Goal: Task Accomplishment & Management: Manage account settings

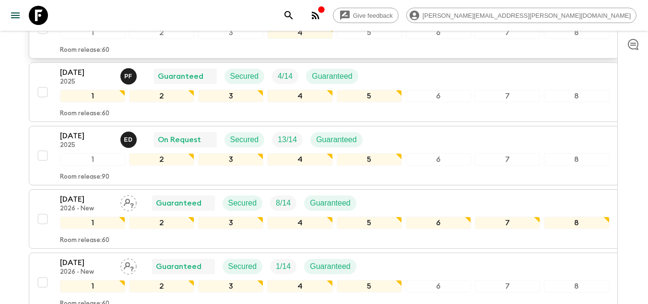
scroll to position [768, 0]
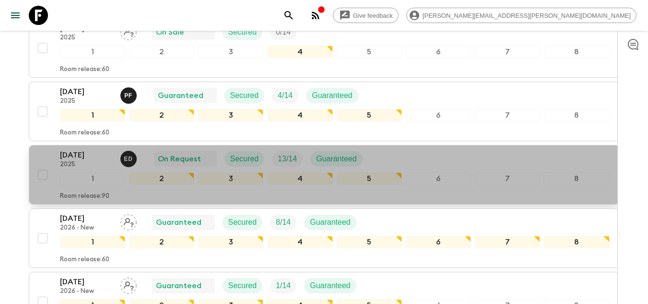
click at [56, 151] on div "[DATE] 2025 E D On Request Secured 13 / 14 Guaranteed 1 2 3 4 5 6 7 8 Room rele…" at bounding box center [321, 174] width 577 height 51
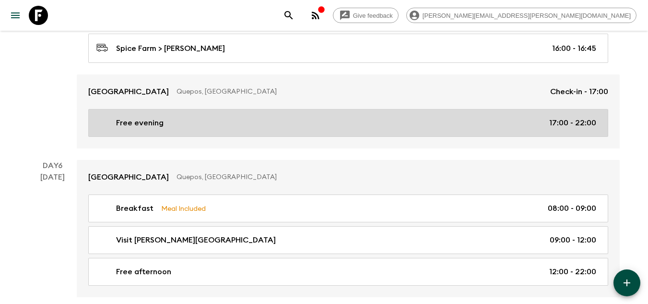
scroll to position [1288, 0]
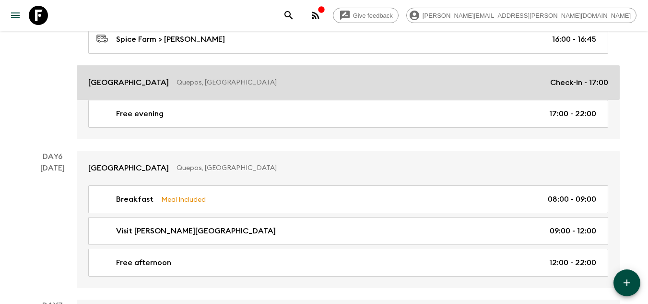
drag, startPoint x: 142, startPoint y: 82, endPoint x: 237, endPoint y: 82, distance: 94.5
click at [142, 82] on p "[GEOGRAPHIC_DATA]" at bounding box center [128, 83] width 81 height 12
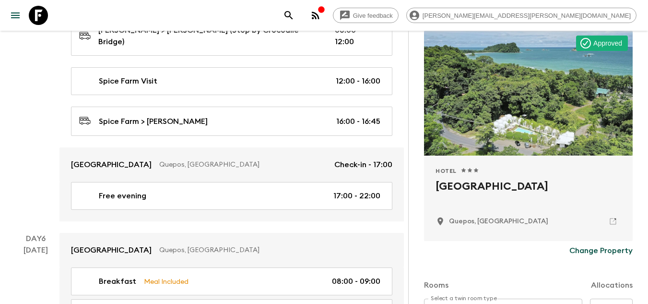
scroll to position [144, 0]
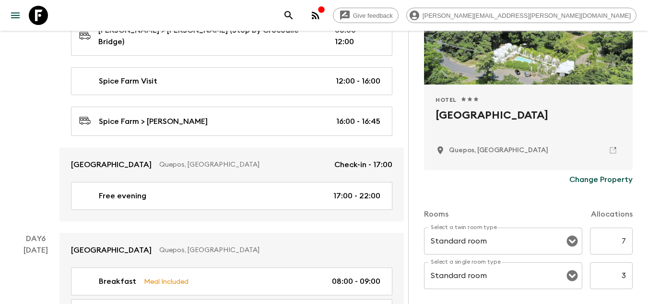
click at [408, 179] on p "Change Property" at bounding box center [600, 180] width 63 height 12
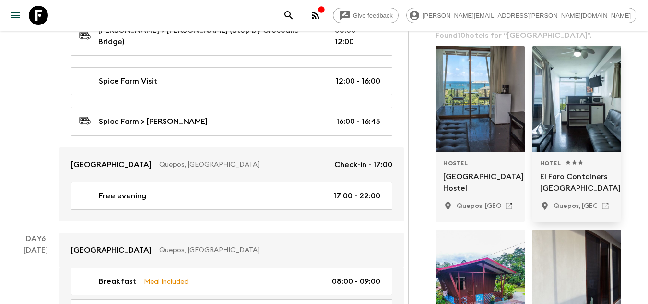
type input "[GEOGRAPHIC_DATA]"
drag, startPoint x: 565, startPoint y: 180, endPoint x: 573, endPoint y: 180, distance: 8.2
click at [408, 179] on p "El Faro Containers [GEOGRAPHIC_DATA]" at bounding box center [577, 182] width 74 height 23
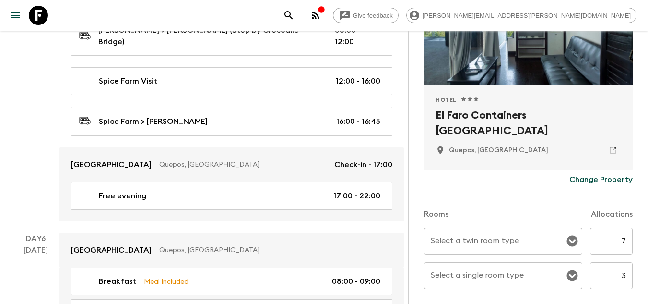
click at [408, 240] on div "Select a twin room type Select a twin room type" at bounding box center [503, 240] width 158 height 27
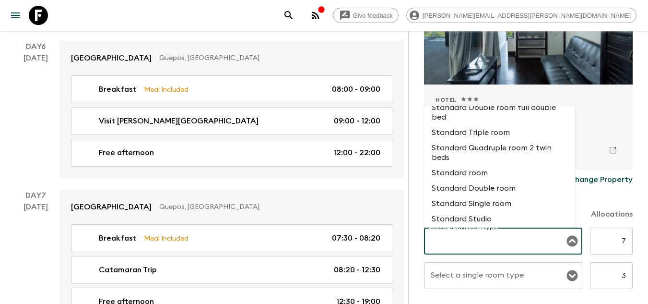
scroll to position [288, 0]
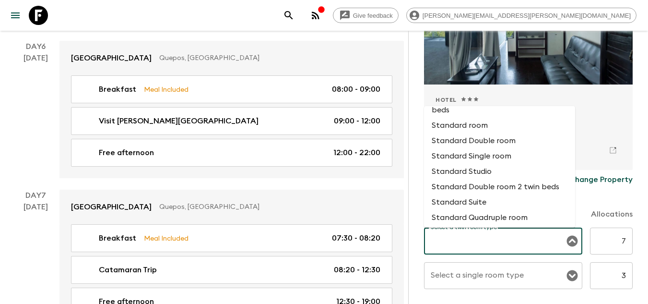
click at [408, 277] on input "Select a single room type" at bounding box center [495, 275] width 135 height 18
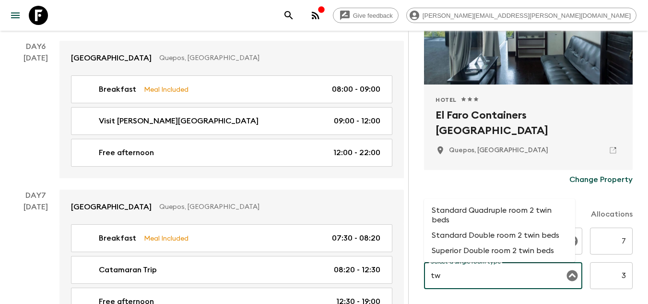
click at [408, 238] on li "Standard Double room 2 twin beds" at bounding box center [499, 234] width 151 height 15
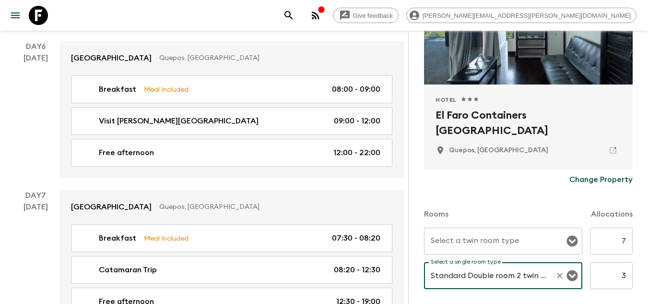
type input "Standard Double room 2 twin beds"
click at [408, 280] on input "3" at bounding box center [611, 275] width 43 height 27
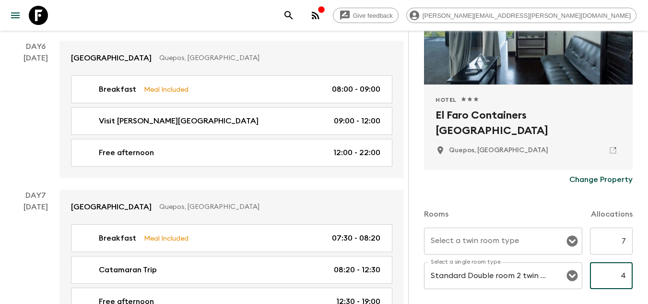
click at [408, 250] on div "Select a twin room type" at bounding box center [503, 240] width 158 height 27
type input "4"
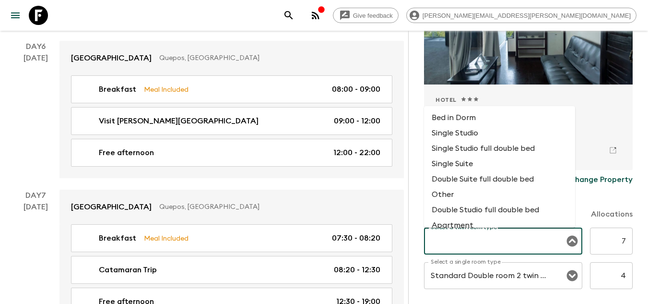
click at [408, 243] on input "7" at bounding box center [611, 240] width 43 height 27
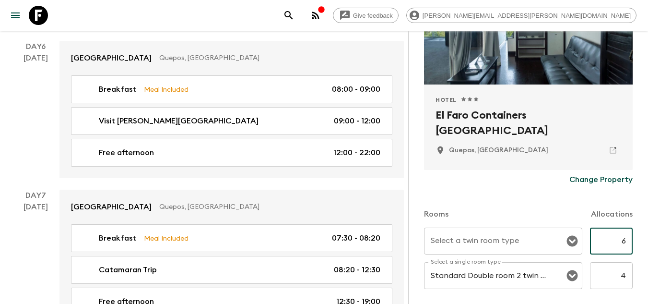
type input "6"
click at [408, 246] on input "Select a twin room type" at bounding box center [495, 241] width 135 height 18
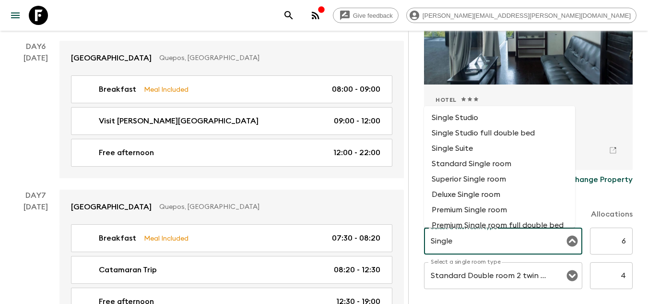
click at [408, 165] on li "Standard Single room" at bounding box center [499, 163] width 151 height 15
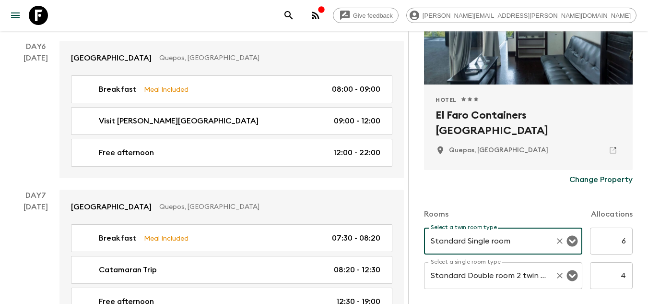
type input "Standard Single room"
click at [408, 275] on input "Standard Double room 2 twin beds" at bounding box center [489, 275] width 123 height 18
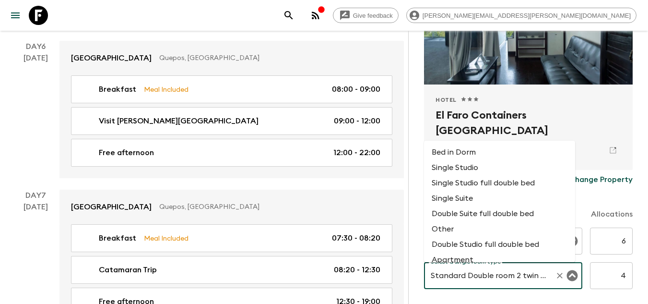
scroll to position [255, 0]
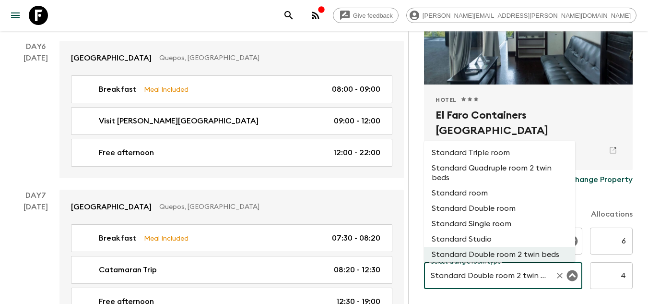
click at [408, 211] on li "Standard Double room" at bounding box center [499, 208] width 151 height 15
type input "Standard Double room"
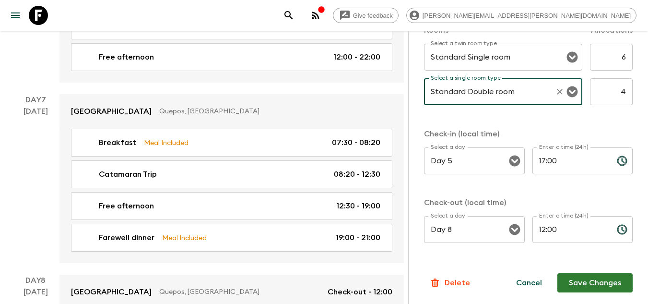
scroll to position [1575, 0]
click at [408, 284] on button "Save Changes" at bounding box center [594, 282] width 75 height 19
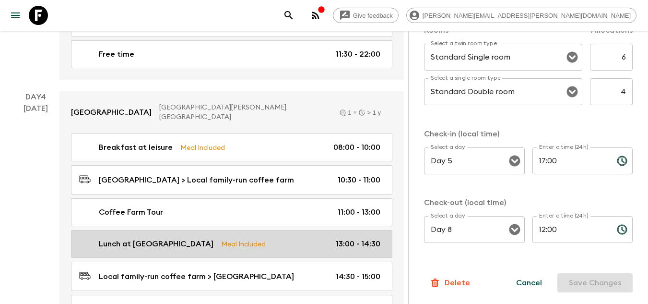
scroll to position [616, 0]
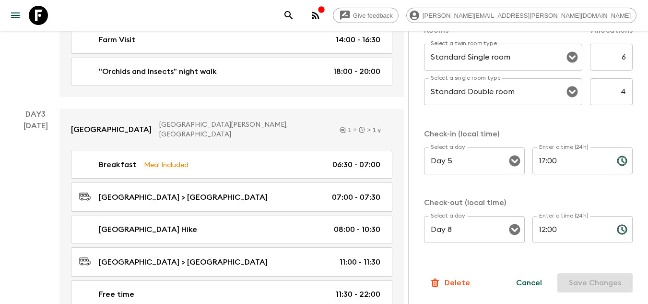
click at [47, 16] on icon at bounding box center [38, 15] width 19 height 19
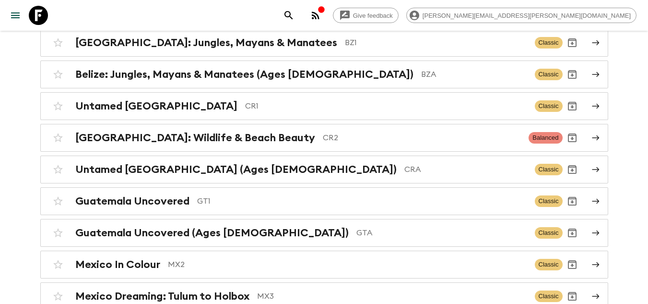
scroll to position [144, 0]
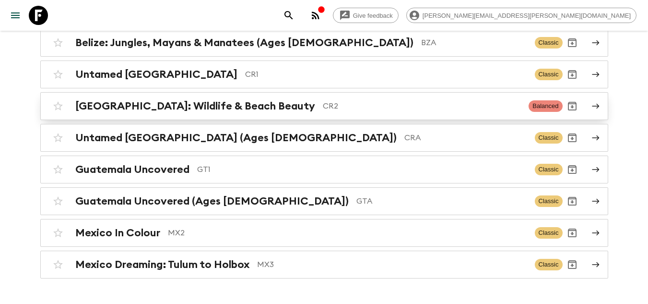
click at [323, 105] on p "CR2" at bounding box center [422, 106] width 199 height 12
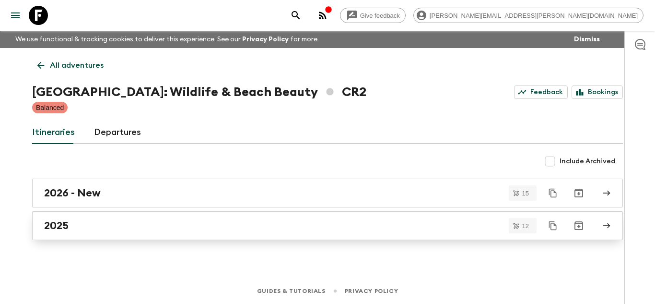
click at [173, 230] on div "2025" at bounding box center [318, 225] width 549 height 12
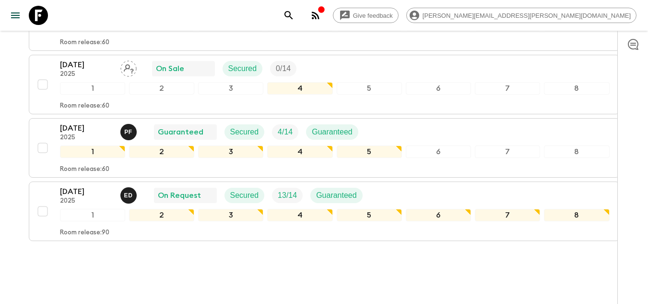
scroll to position [744, 0]
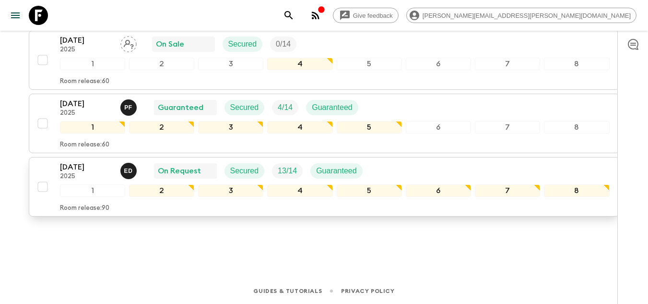
click at [46, 162] on div "[DATE] 2025 E D On Request Secured 13 / 14 Guaranteed 1 2 3 4 5 6 7 8 Room rele…" at bounding box center [321, 186] width 577 height 51
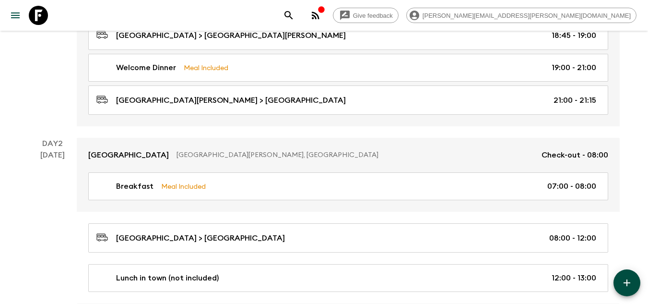
scroll to position [232, 0]
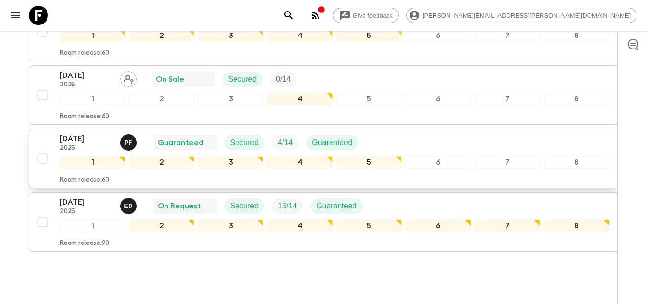
scroll to position [744, 0]
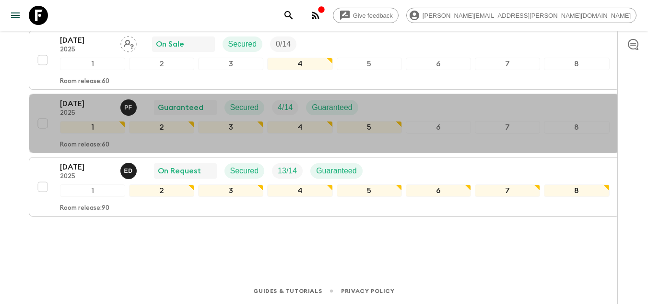
click at [90, 105] on p "[DATE]" at bounding box center [86, 104] width 53 height 12
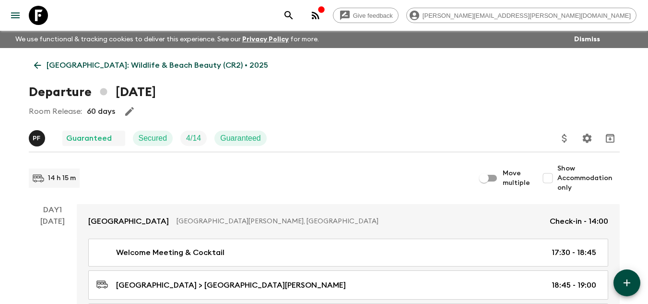
click at [30, 65] on link "[GEOGRAPHIC_DATA]: Wildlife & Beach Beauty (CR2) • 2025" at bounding box center [151, 65] width 245 height 19
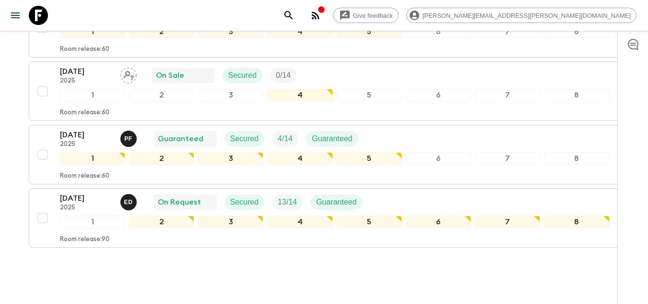
scroll to position [696, 0]
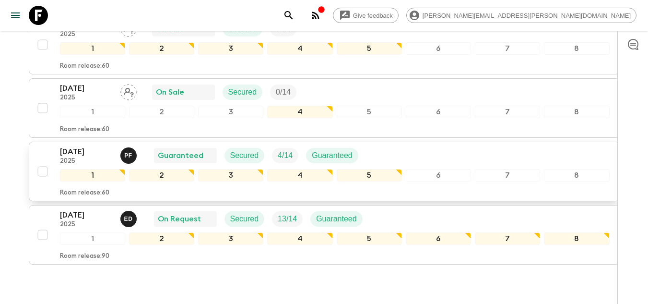
click at [67, 153] on p "[DATE]" at bounding box center [86, 152] width 53 height 12
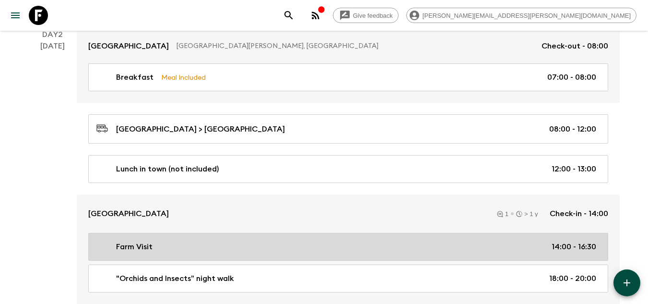
scroll to position [432, 0]
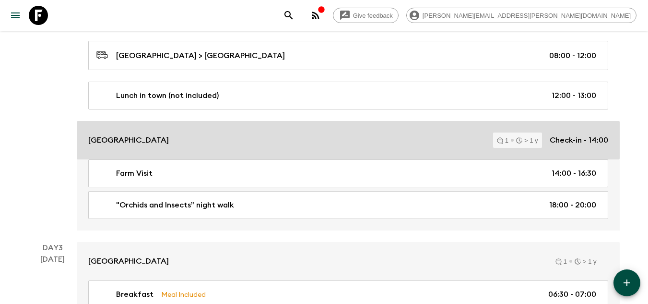
click at [408, 142] on div "1 > 1 y" at bounding box center [517, 140] width 41 height 6
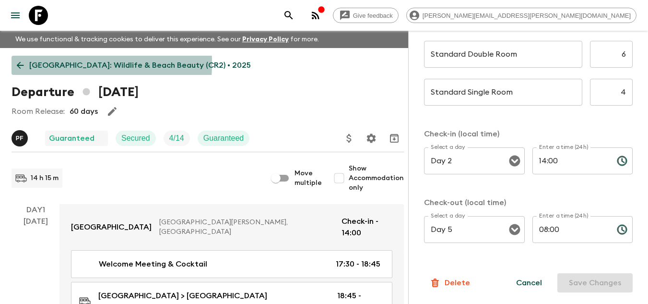
click at [15, 63] on icon at bounding box center [20, 65] width 11 height 11
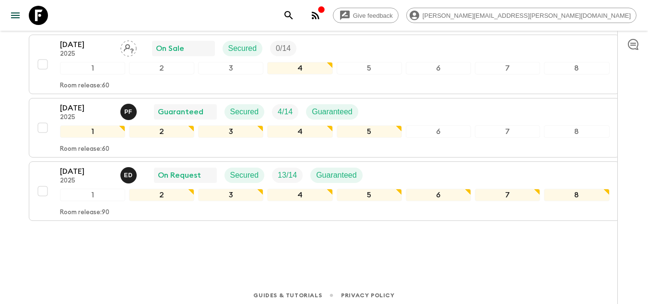
scroll to position [744, 0]
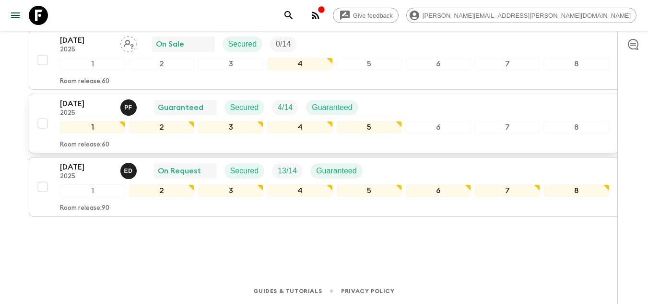
click at [83, 107] on p "[DATE]" at bounding box center [86, 104] width 53 height 12
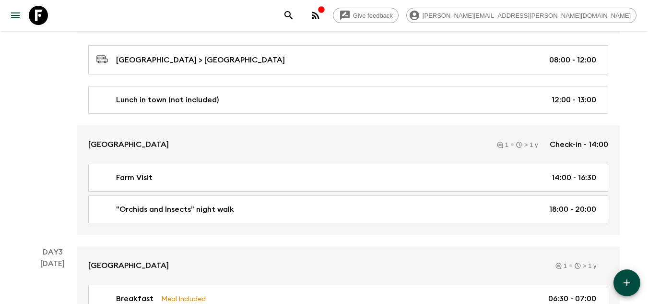
scroll to position [576, 0]
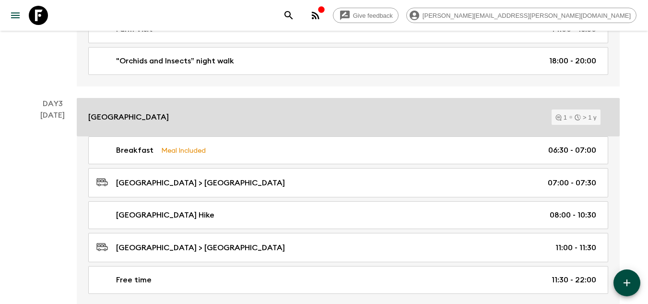
drag, startPoint x: 220, startPoint y: 113, endPoint x: 330, endPoint y: 135, distance: 111.6
click at [220, 113] on div "[GEOGRAPHIC_DATA] 1 > 1 y" at bounding box center [348, 116] width 520 height 15
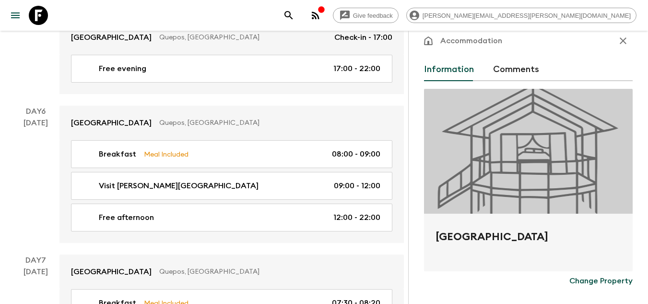
scroll to position [1384, 0]
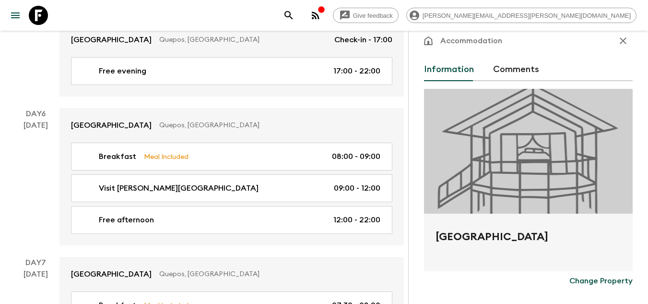
click at [39, 20] on icon at bounding box center [38, 15] width 19 height 19
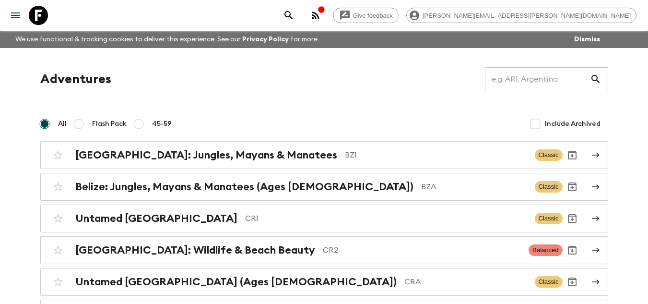
click at [249, 224] on p "CR1" at bounding box center [386, 219] width 282 height 12
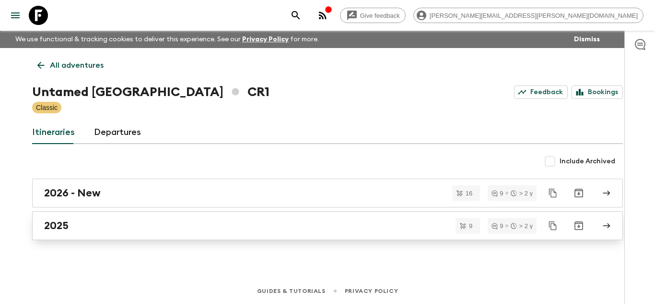
click at [185, 236] on link "2025" at bounding box center [327, 225] width 591 height 29
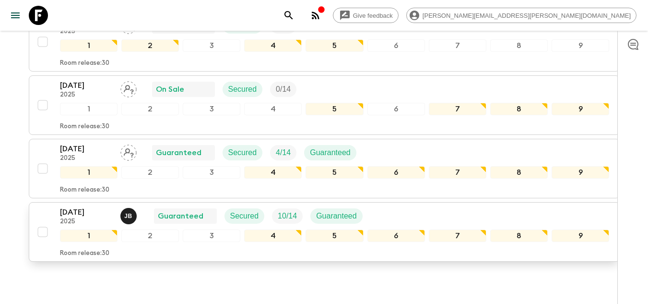
scroll to position [554, 0]
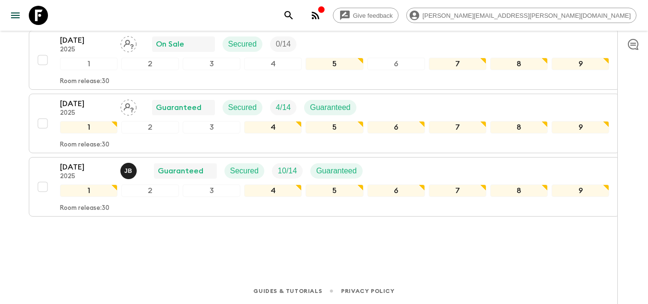
click at [47, 18] on icon at bounding box center [38, 15] width 19 height 19
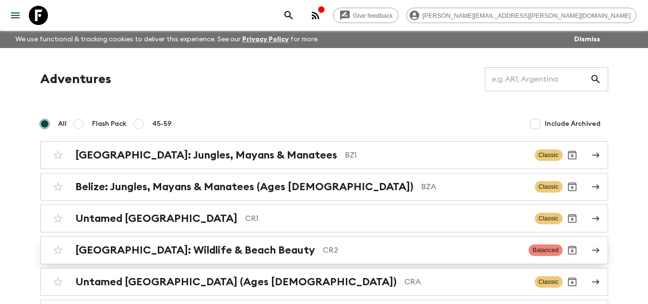
click at [228, 252] on h2 "[GEOGRAPHIC_DATA]: Wildlife & Beach Beauty" at bounding box center [195, 250] width 240 height 12
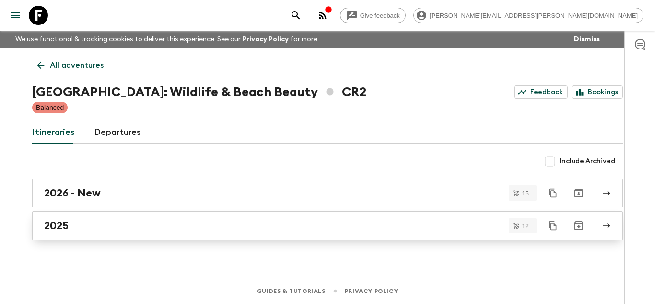
click at [136, 221] on div "2025" at bounding box center [318, 225] width 549 height 12
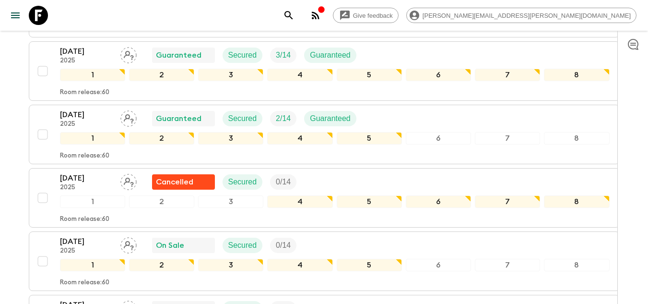
scroll to position [720, 0]
